Goal: Understand process/instructions

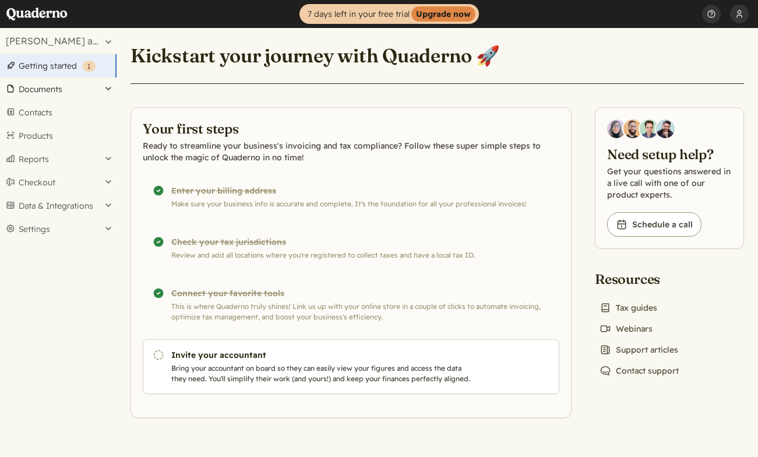
click at [59, 91] on button "Documents" at bounding box center [58, 88] width 116 height 23
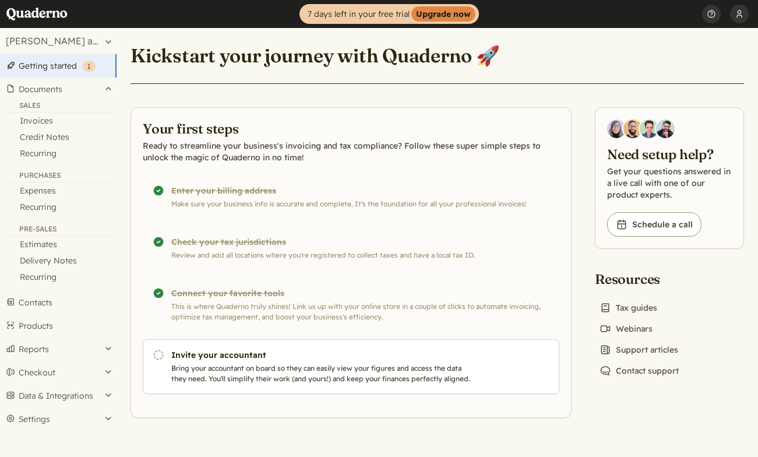
click at [51, 174] on div "Purchases" at bounding box center [58, 177] width 107 height 12
click at [49, 189] on link "Expenses" at bounding box center [58, 190] width 116 height 16
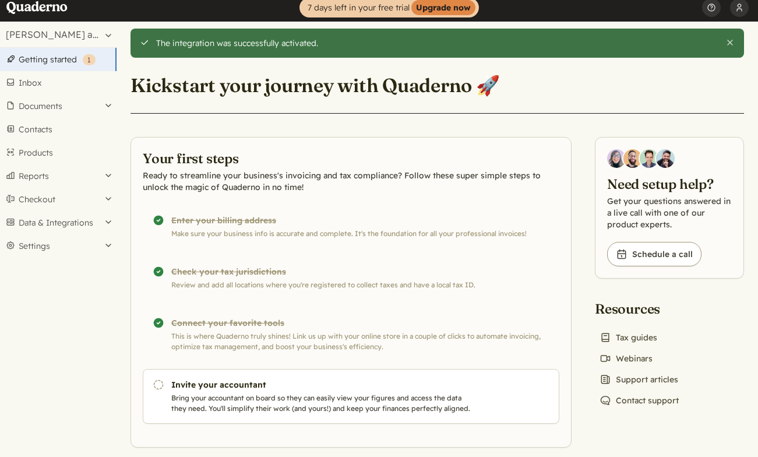
scroll to position [3, 0]
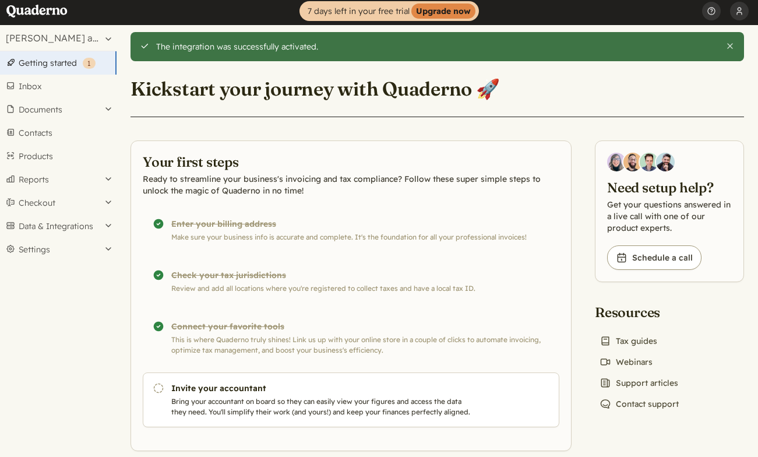
click at [272, 332] on div "Completed! Connect your favorite tools This is where Quaderno truly shines! Lin…" at bounding box center [351, 337] width 416 height 55
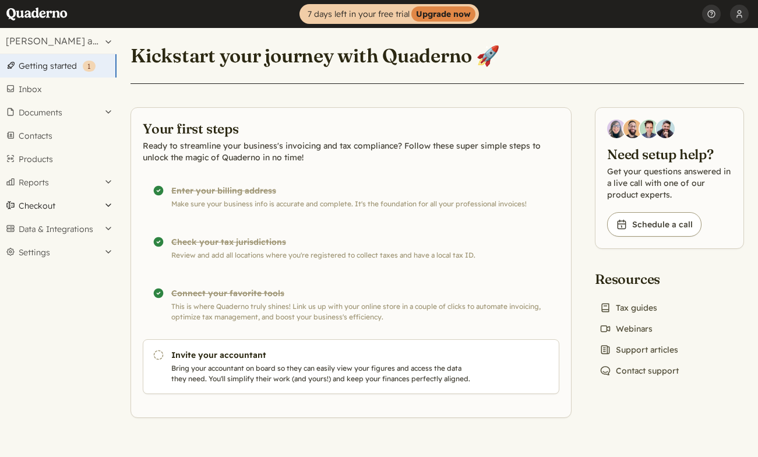
scroll to position [0, 0]
click at [63, 225] on button "Data & Integrations" at bounding box center [58, 228] width 116 height 23
click at [58, 251] on link "Integrations" at bounding box center [58, 249] width 116 height 16
click at [515, 359] on button "Mark as done" at bounding box center [516, 358] width 66 height 20
